Goal: Information Seeking & Learning: Learn about a topic

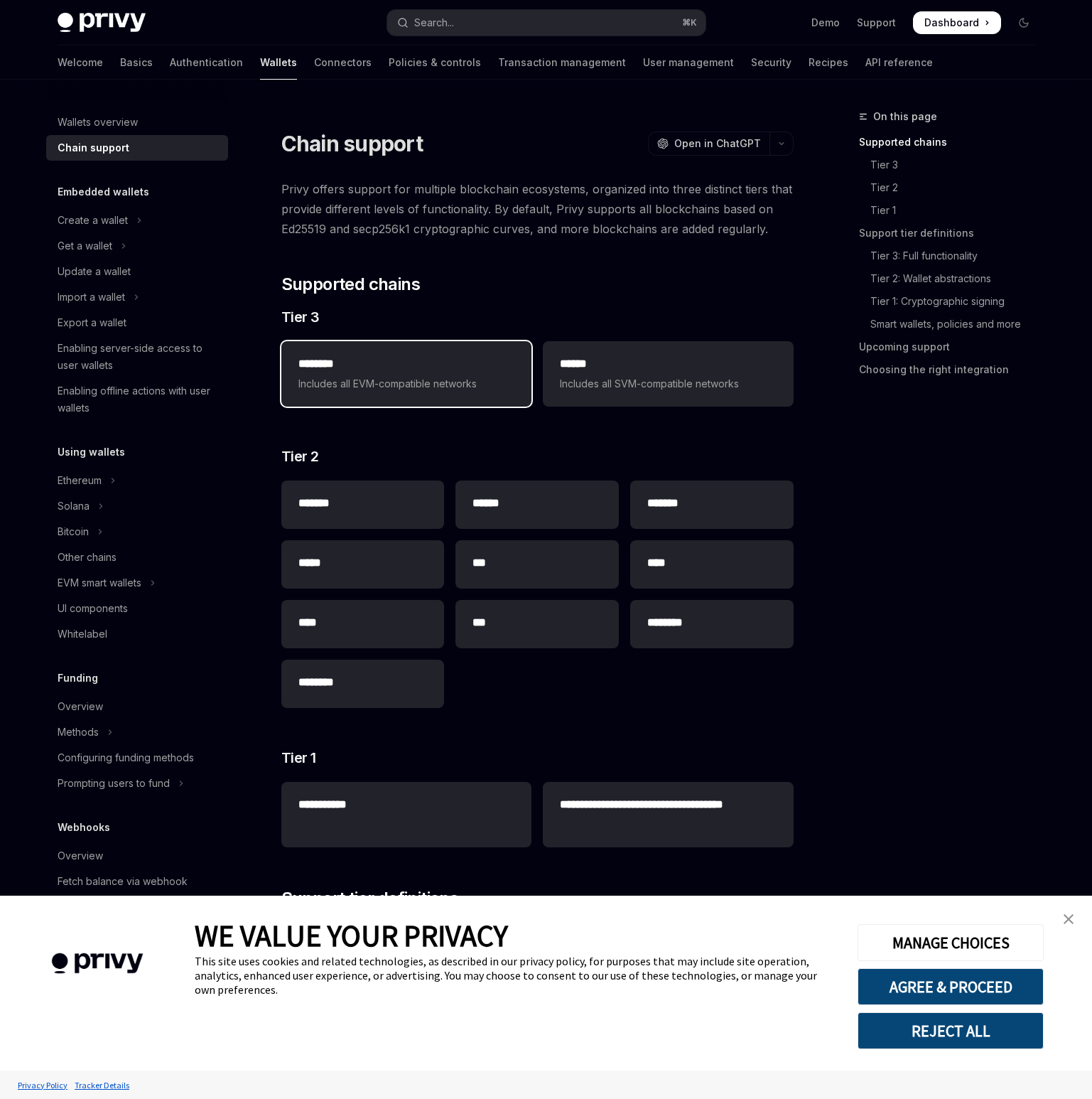
click at [372, 376] on span "Includes all EVM-compatible networks" at bounding box center [406, 384] width 216 height 17
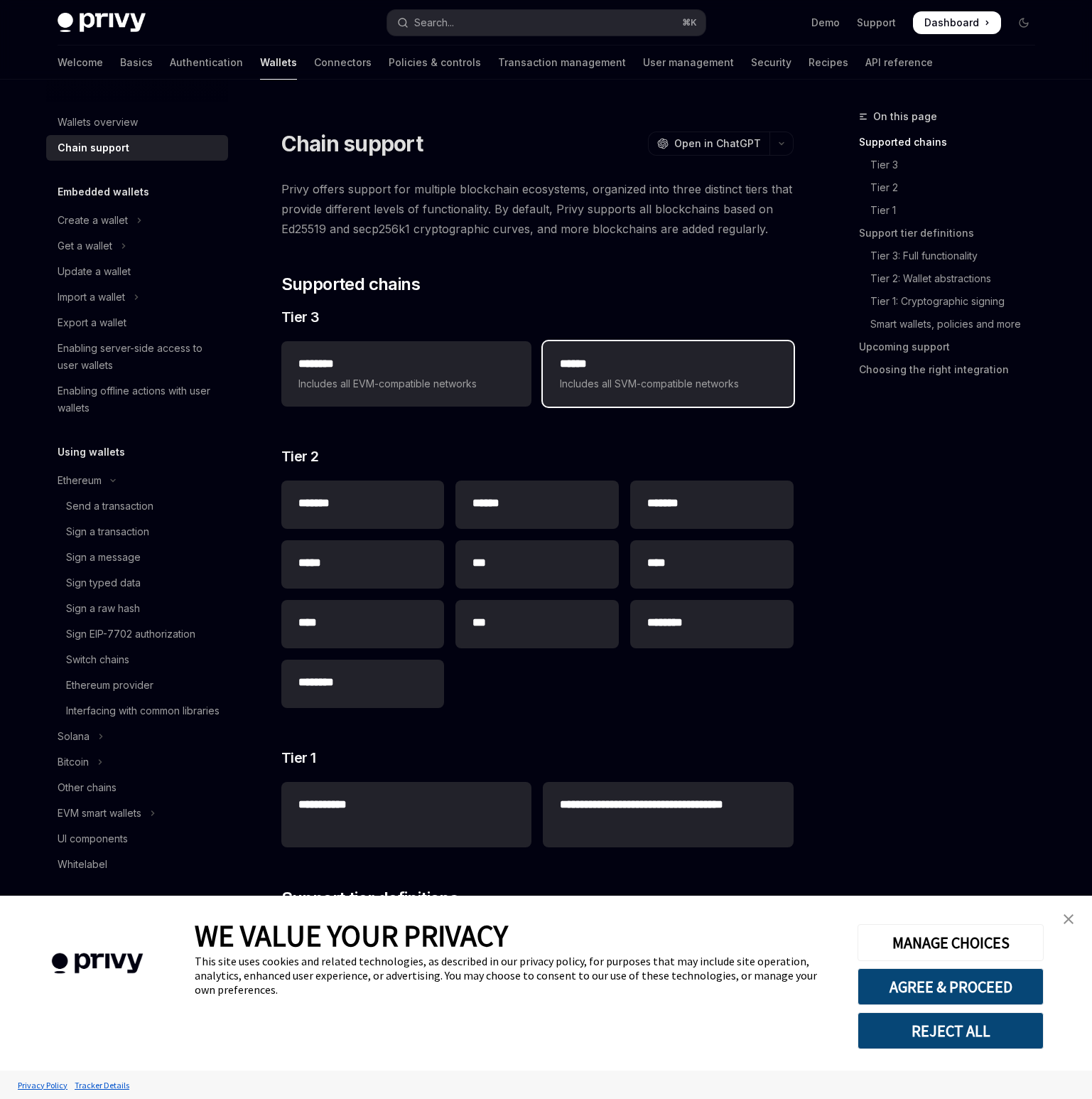
click at [623, 370] on h2 "******" at bounding box center [667, 364] width 216 height 17
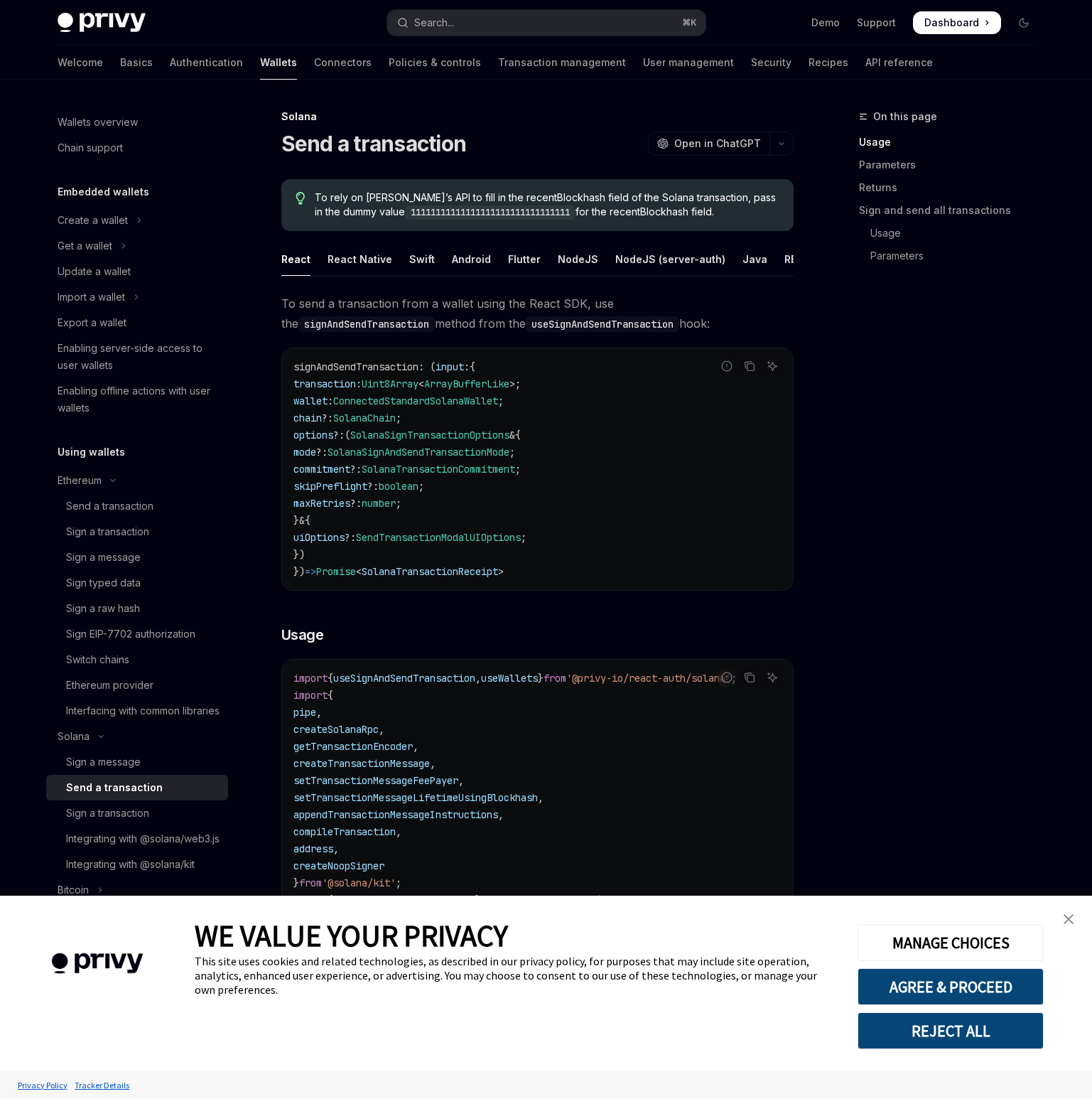
type textarea "*"
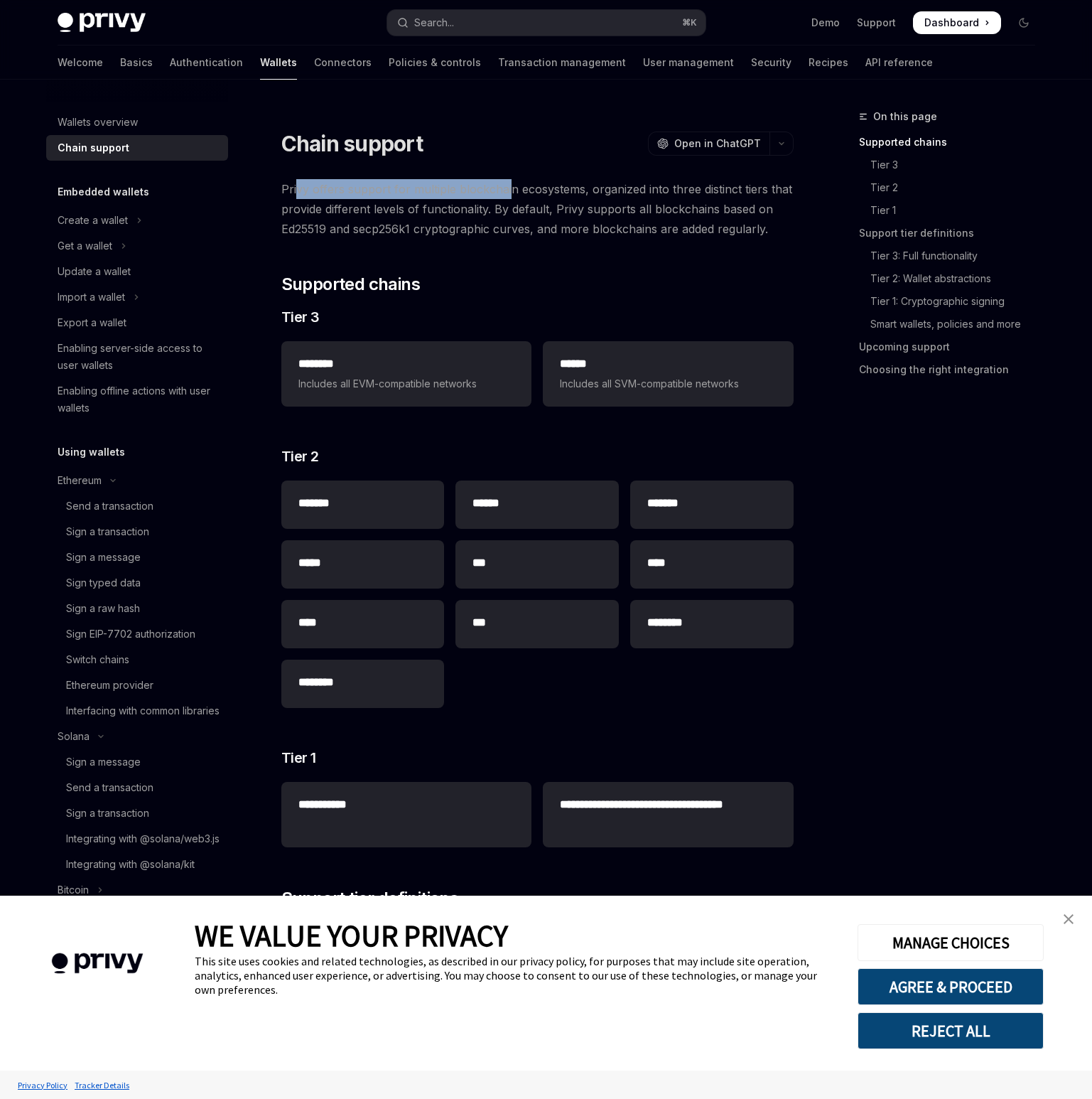
drag, startPoint x: 297, startPoint y: 188, endPoint x: 506, endPoint y: 194, distance: 209.1
click at [506, 194] on span "Privy offers support for multiple blockchain ecosystems, organized into three d…" at bounding box center [537, 209] width 512 height 60
click at [599, 201] on span "Privy offers support for multiple blockchain ecosystems, organized into three d…" at bounding box center [537, 209] width 512 height 60
drag, startPoint x: 314, startPoint y: 211, endPoint x: 520, endPoint y: 211, distance: 206.0
click at [521, 211] on span "Privy offers support for multiple blockchain ecosystems, organized into three d…" at bounding box center [537, 209] width 512 height 60
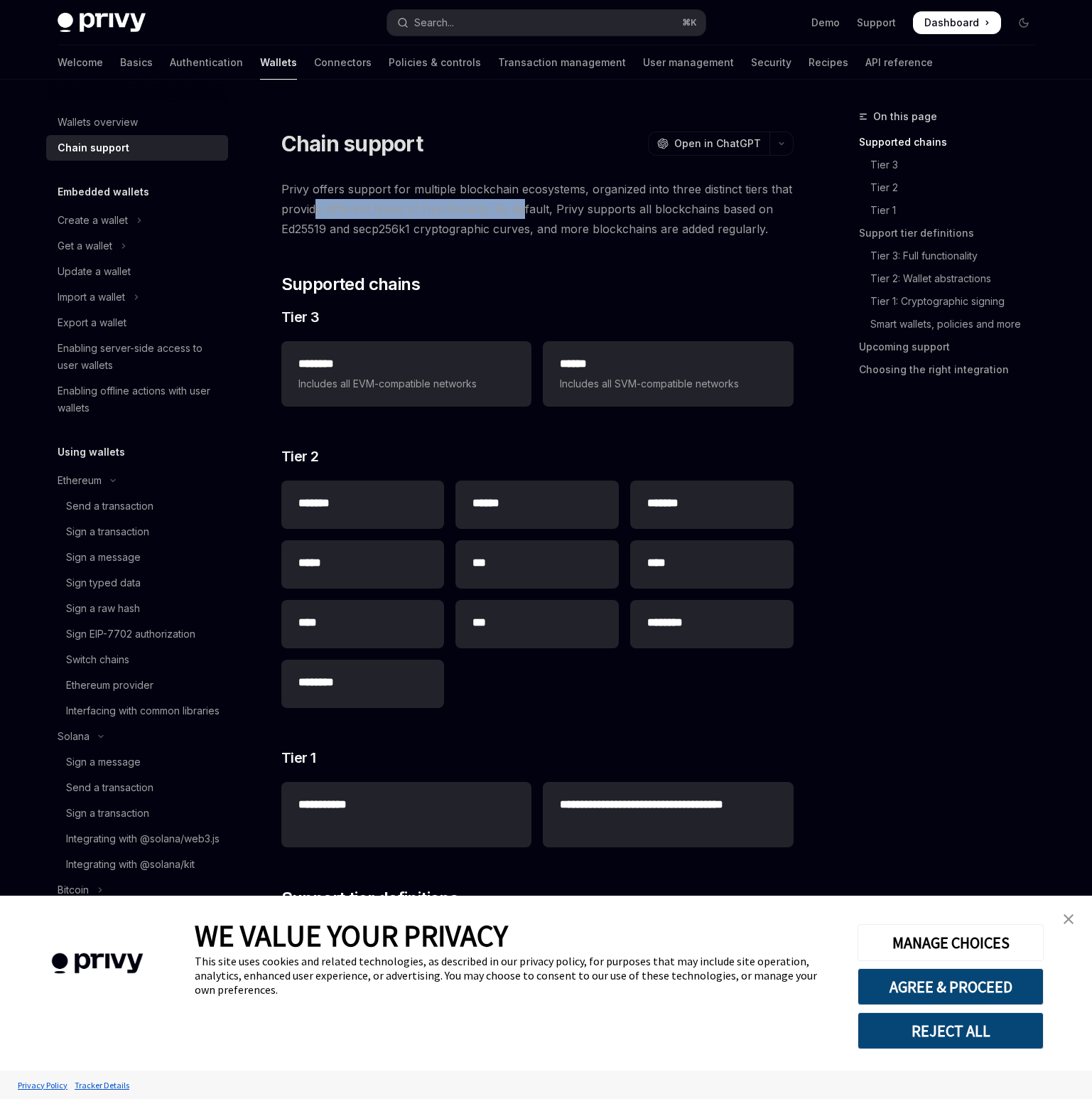
click at [520, 211] on span "Privy offers support for multiple blockchain ecosystems, organized into three d…" at bounding box center [537, 209] width 512 height 60
